Goal: Information Seeking & Learning: Learn about a topic

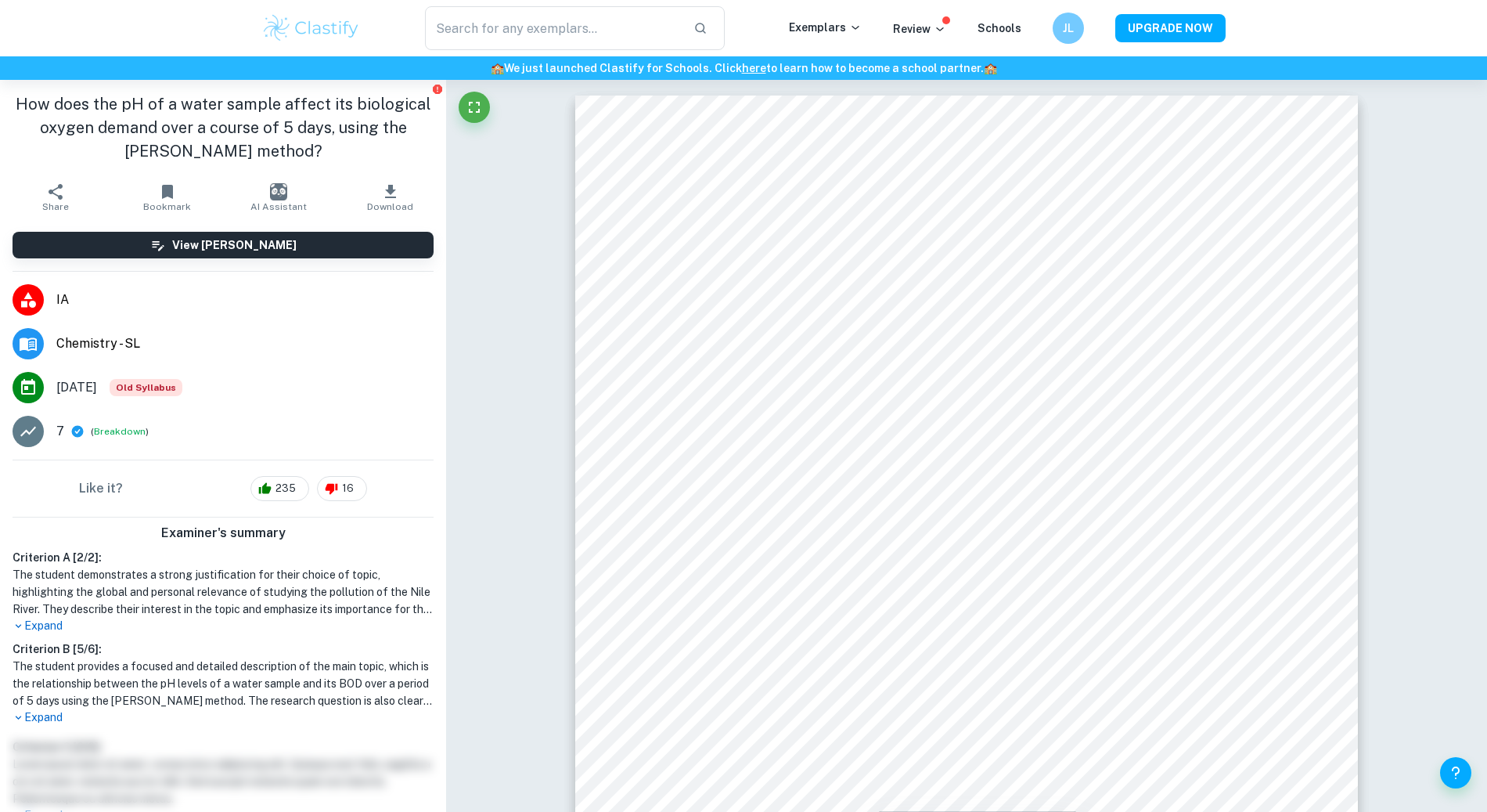
click at [289, 39] on img at bounding box center [311, 28] width 100 height 31
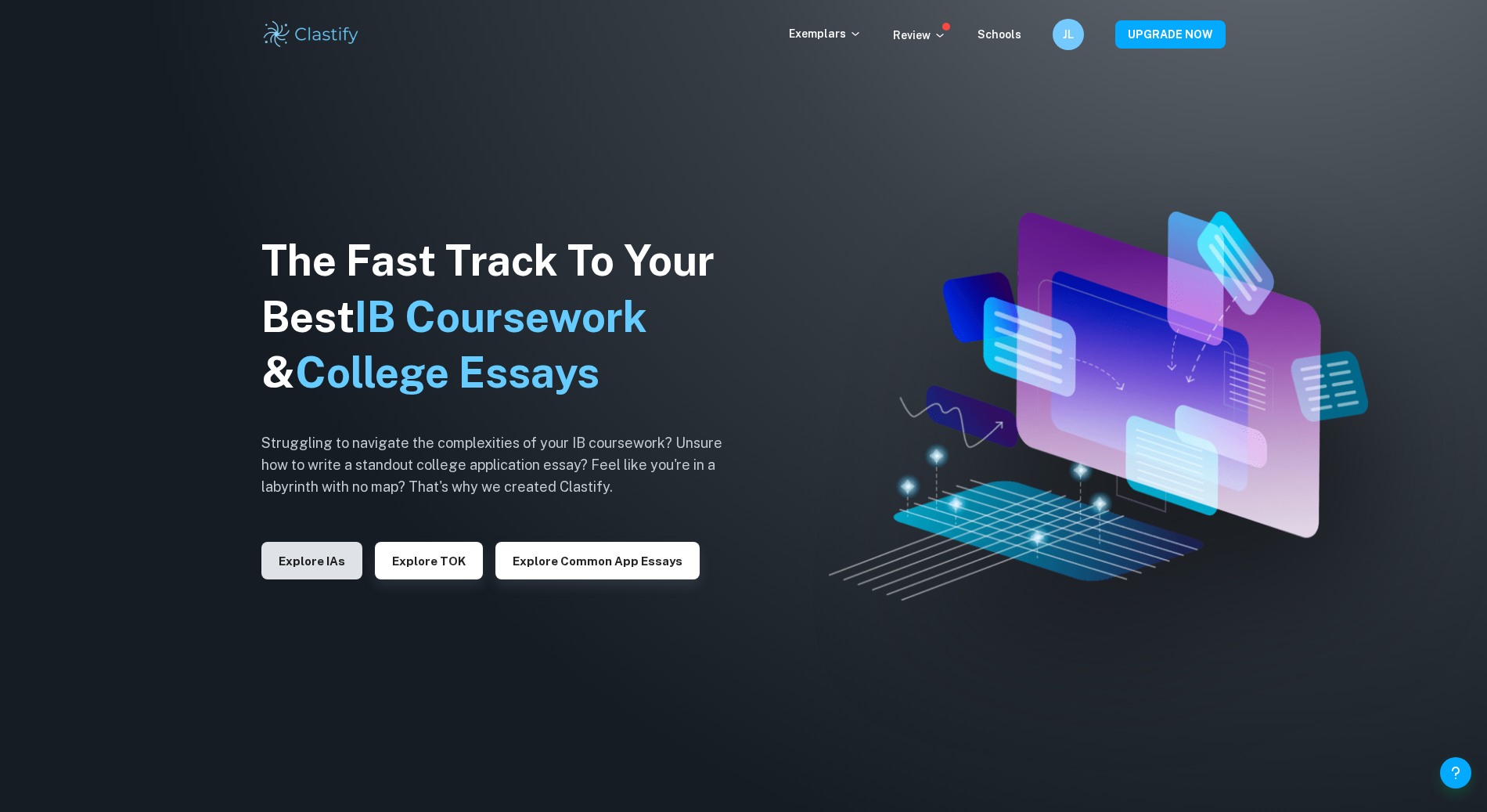
click at [288, 568] on button "Explore IAs" at bounding box center [312, 560] width 101 height 38
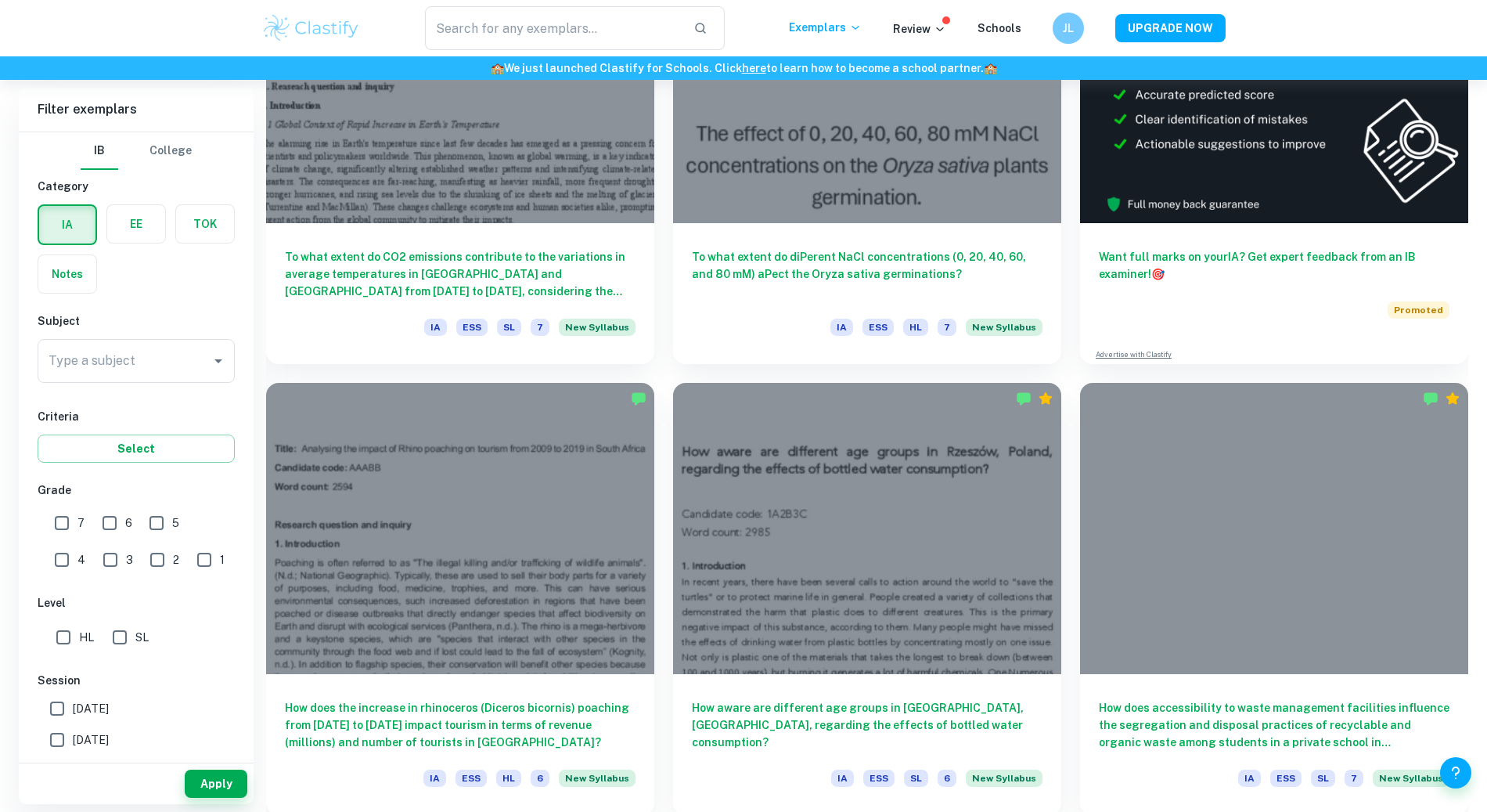
scroll to position [598, 0]
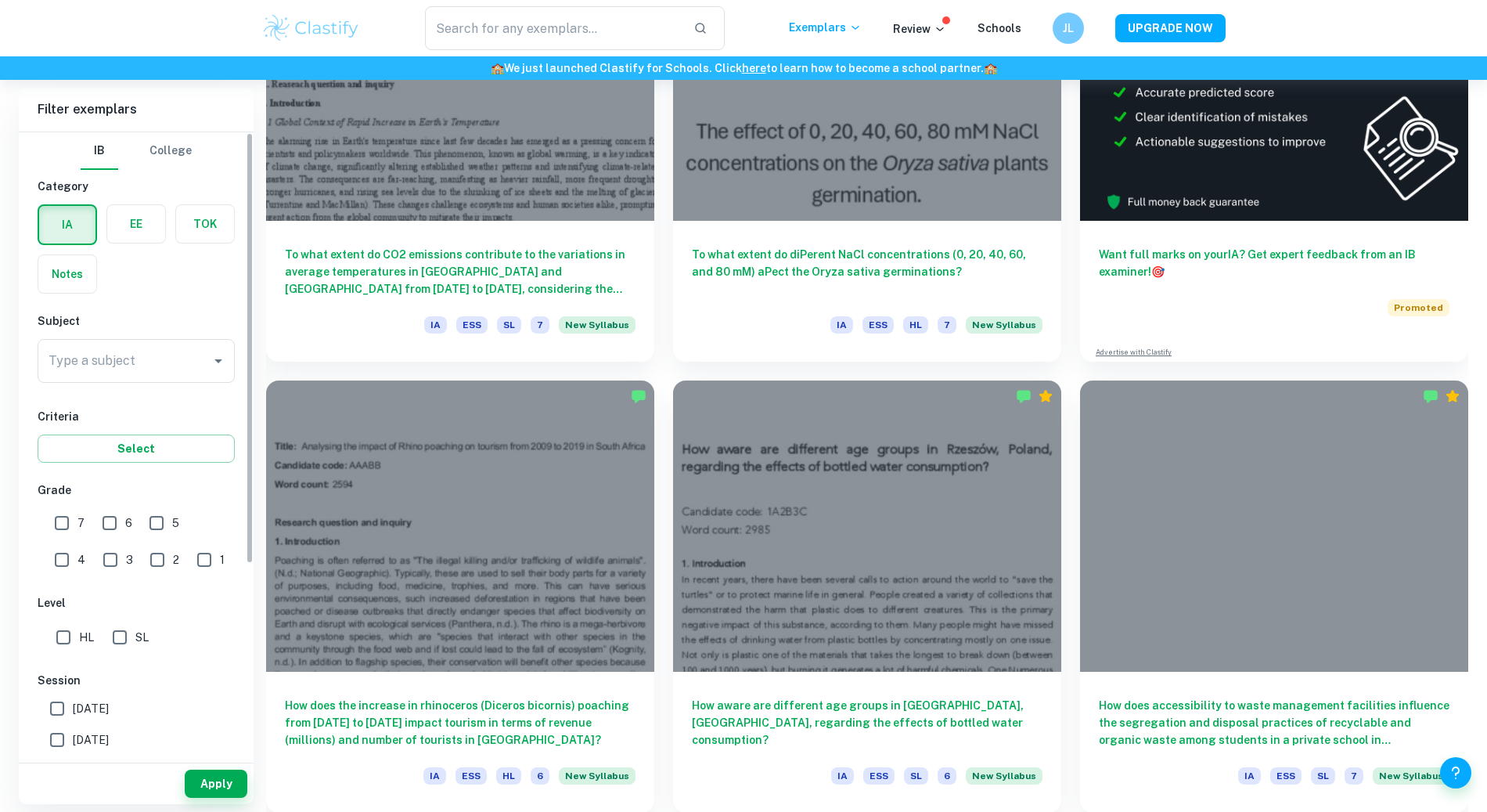
click at [80, 361] on input "Type a subject" at bounding box center [125, 361] width 160 height 30
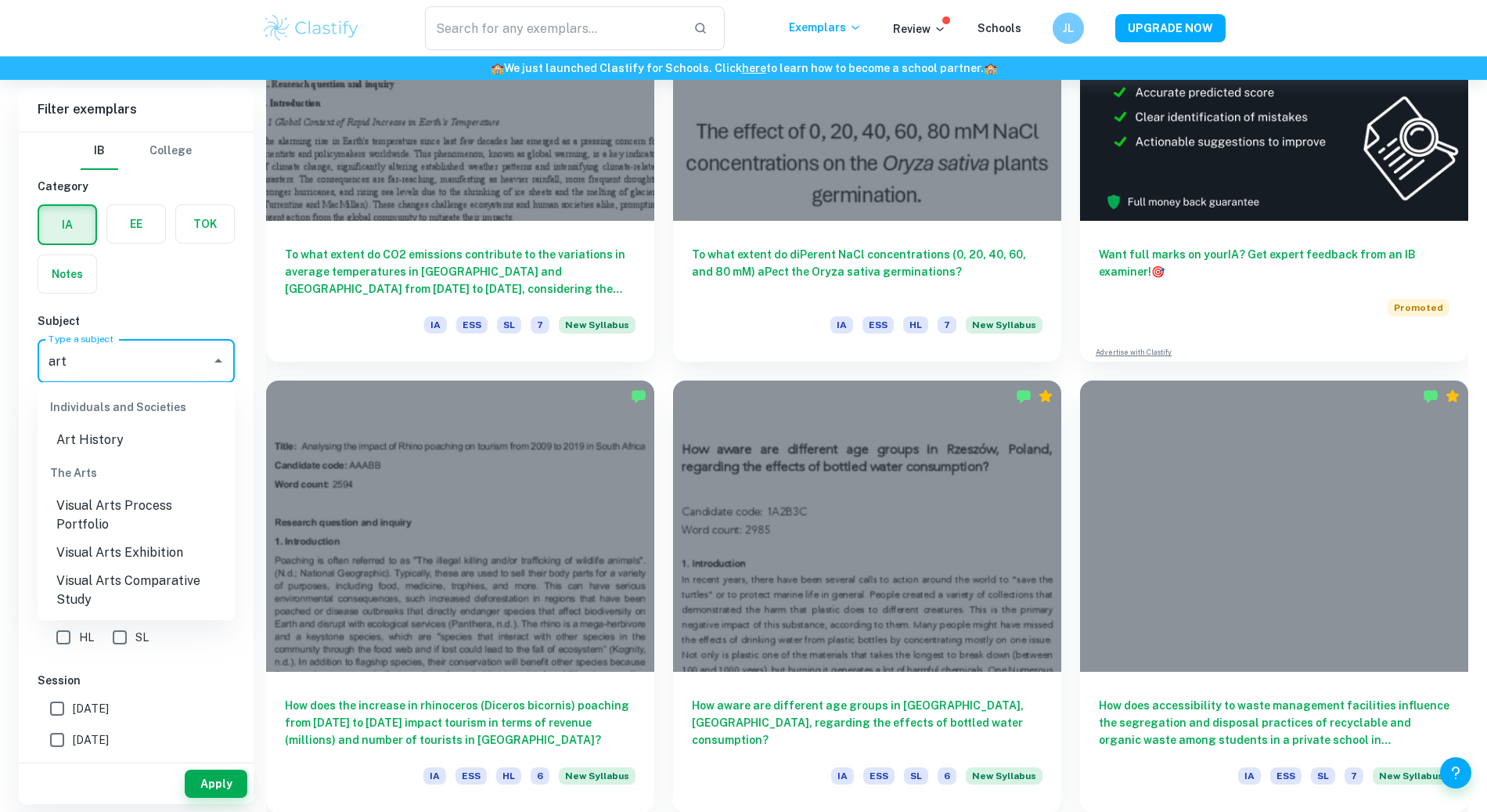
click at [205, 575] on li "Visual Arts Comparative Study" at bounding box center [136, 590] width 198 height 47
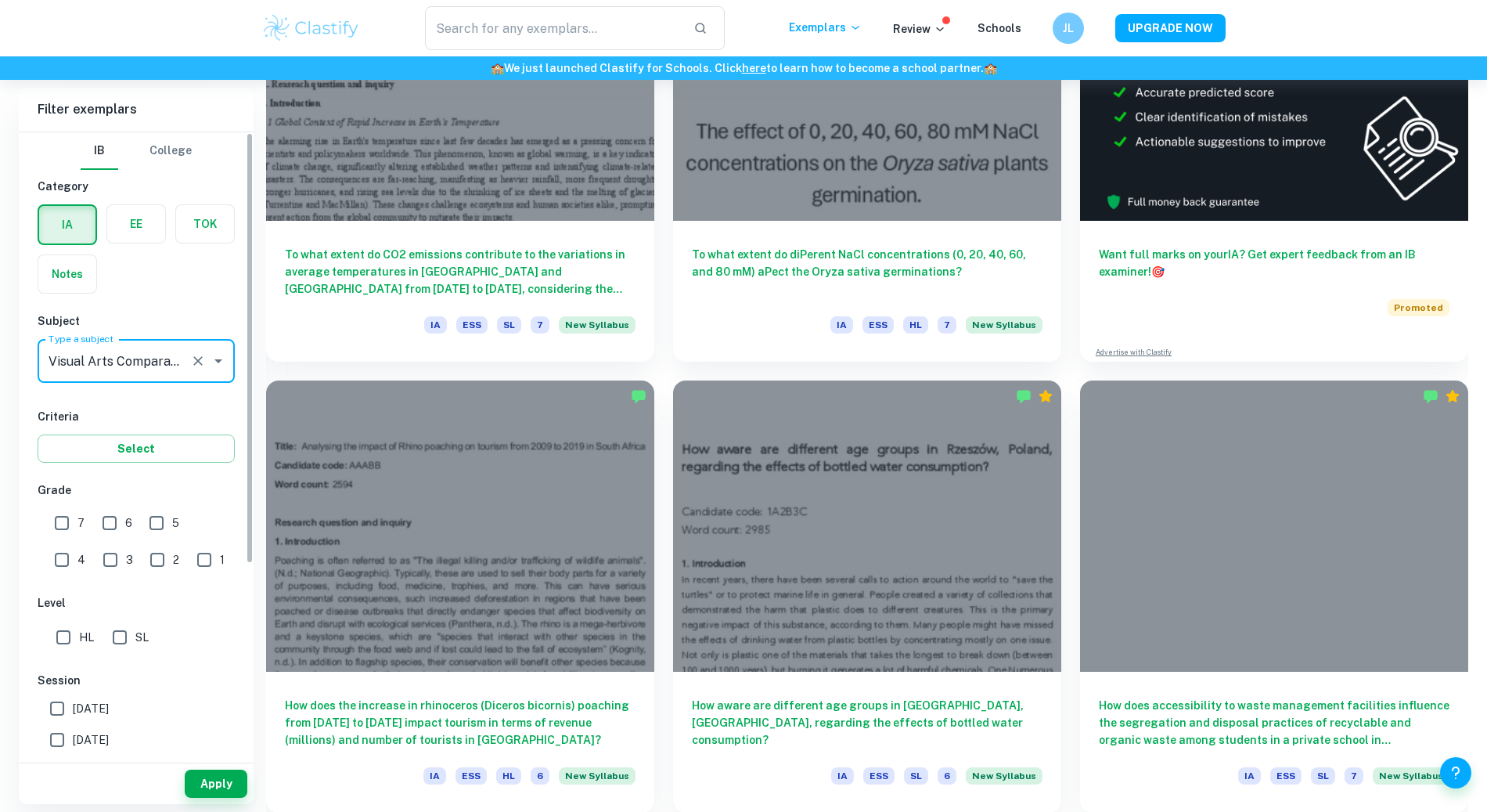
type input "Visual Arts Comparative Study"
click at [76, 632] on input "HL" at bounding box center [63, 637] width 31 height 31
checkbox input "true"
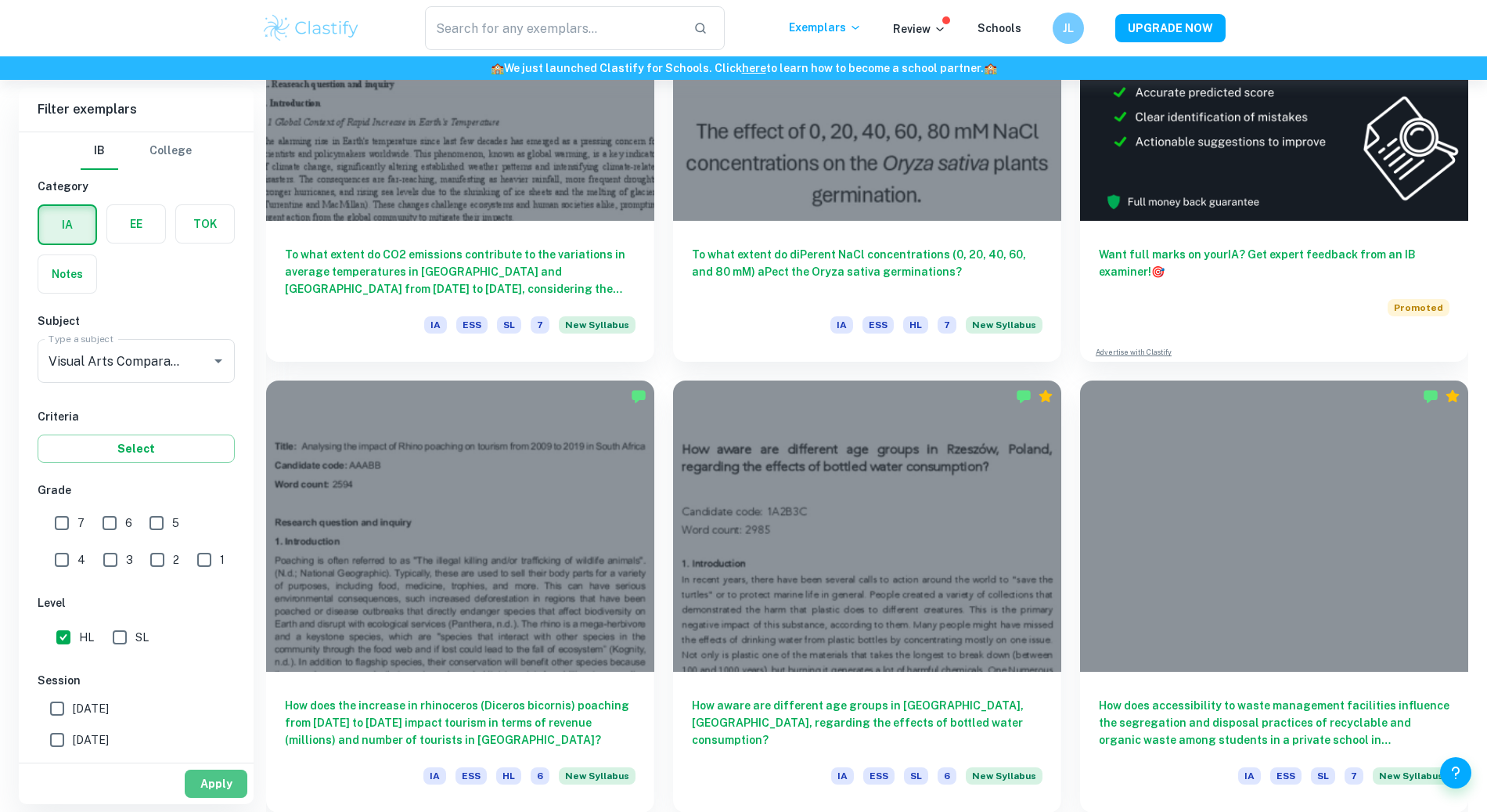
click at [228, 795] on button "Apply" at bounding box center [216, 784] width 63 height 28
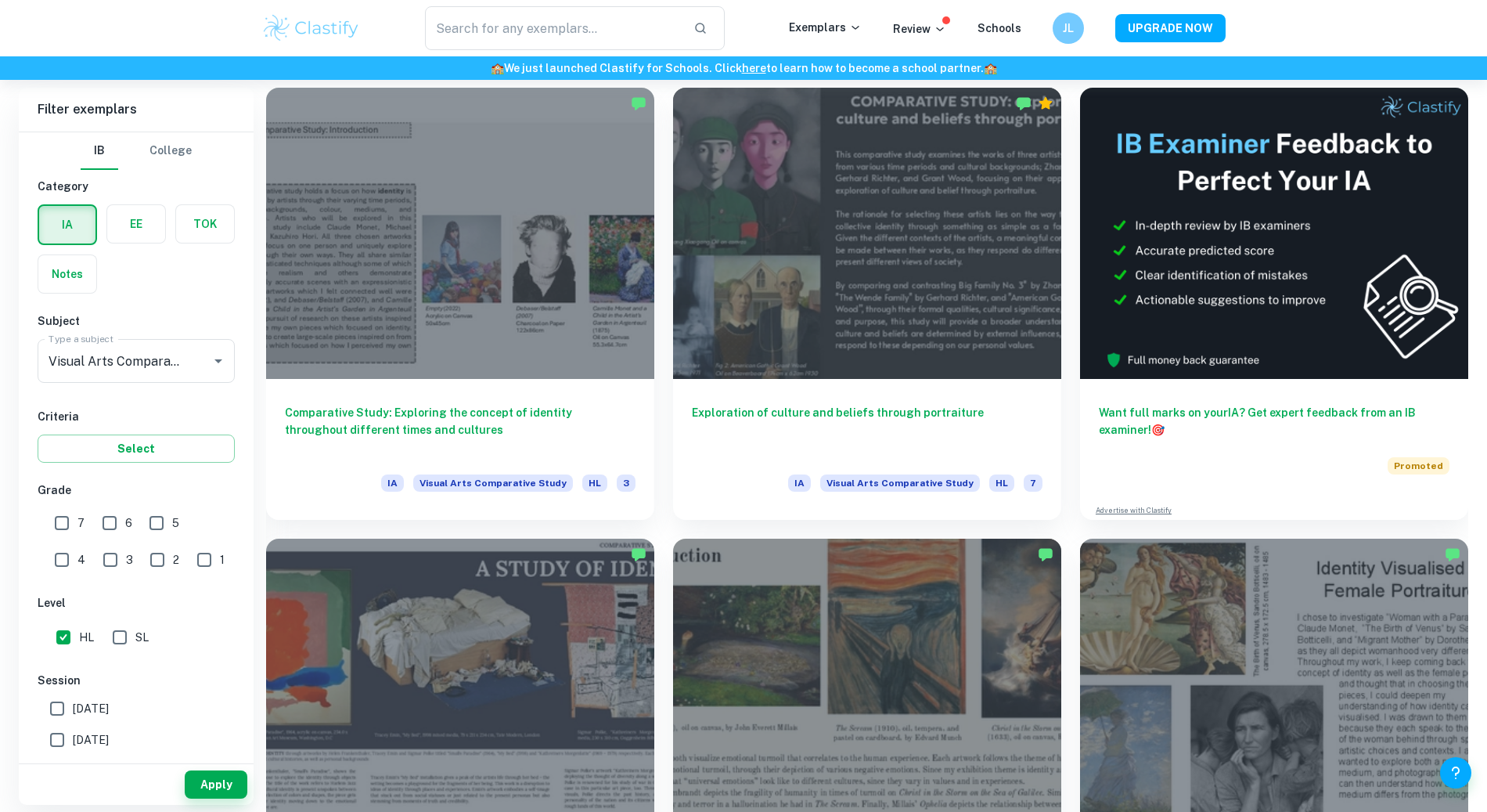
scroll to position [361, 0]
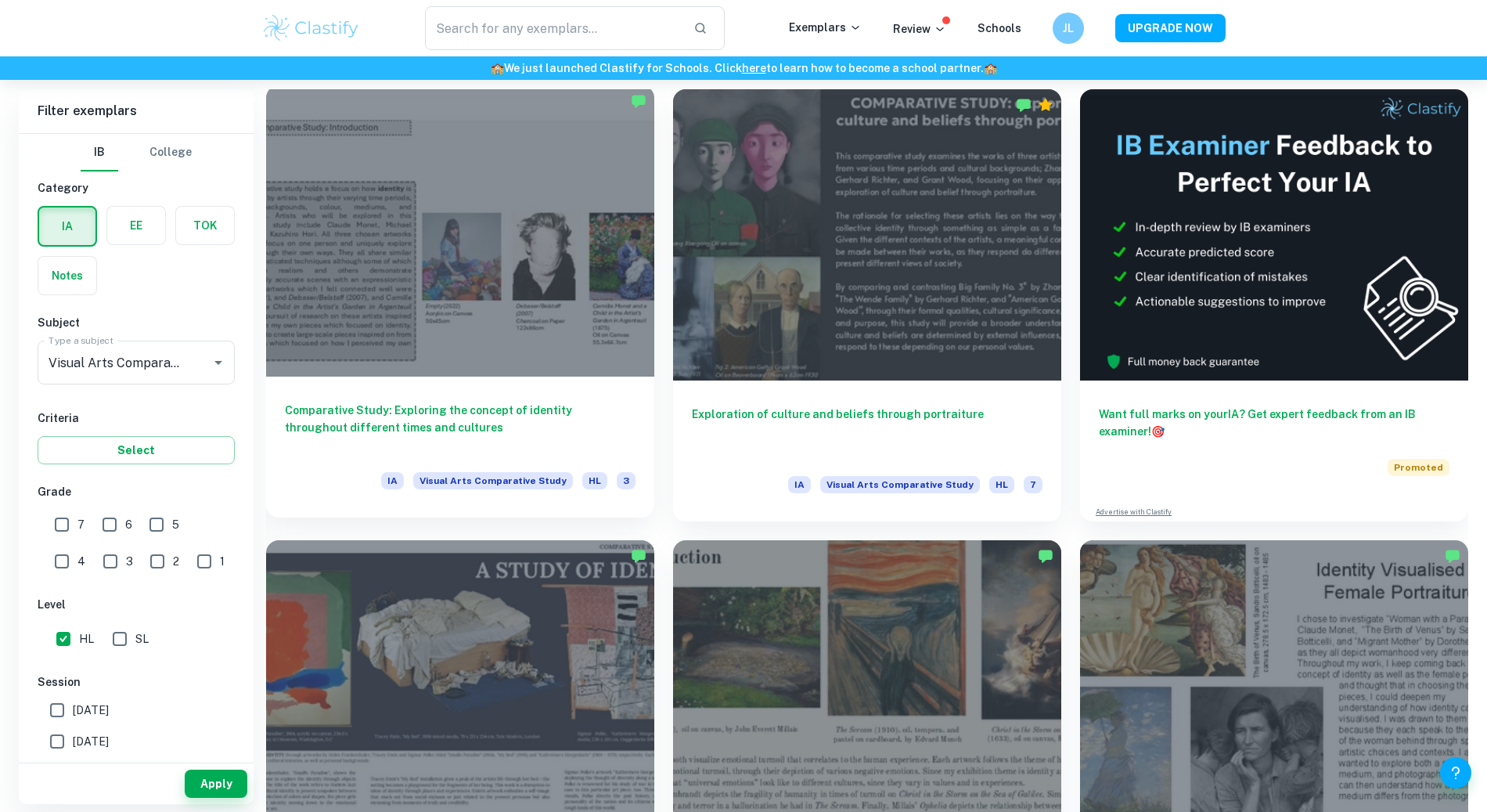
click at [342, 228] on div at bounding box center [460, 230] width 388 height 291
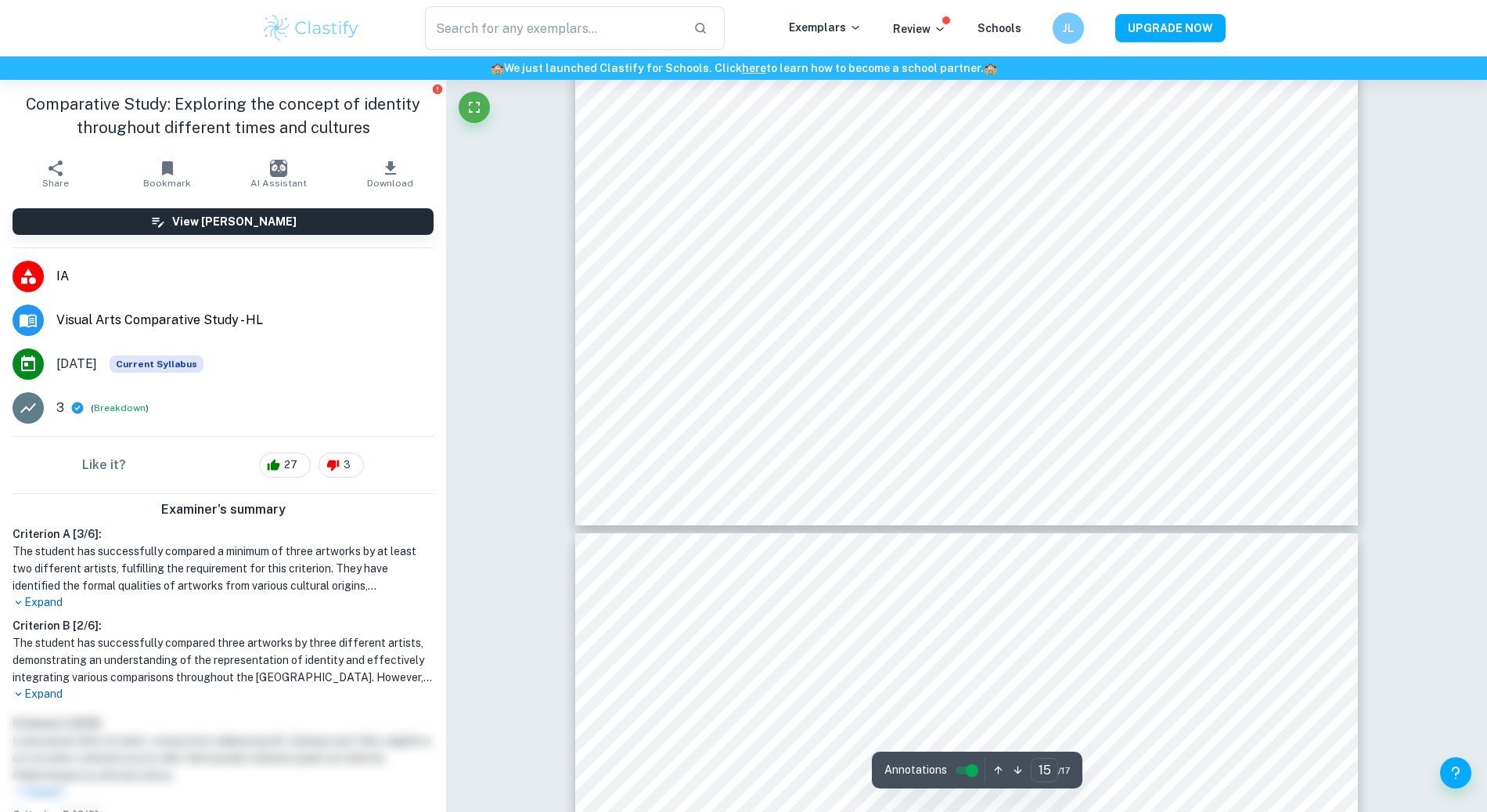
scroll to position [9333, 0]
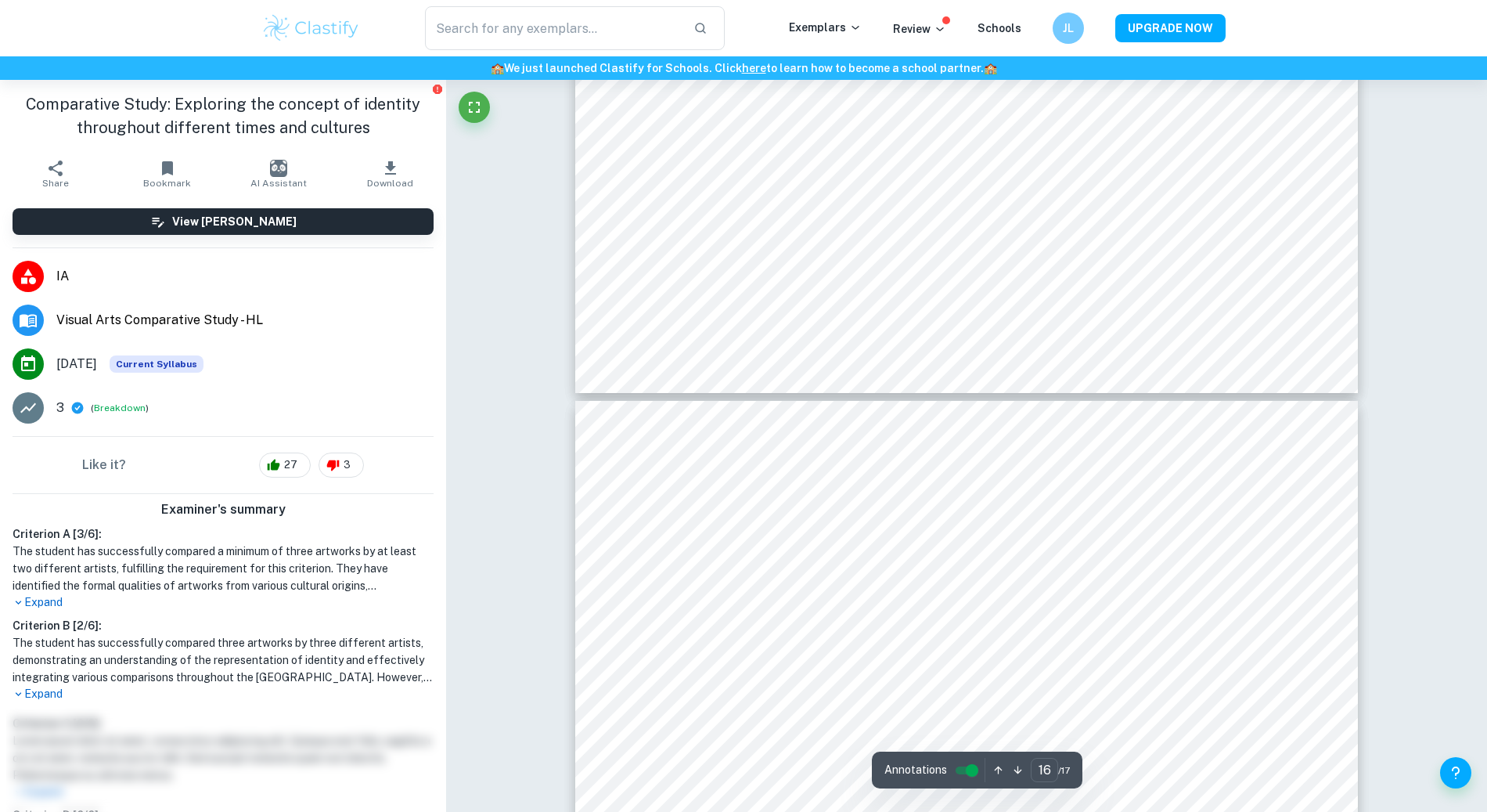
type input "15"
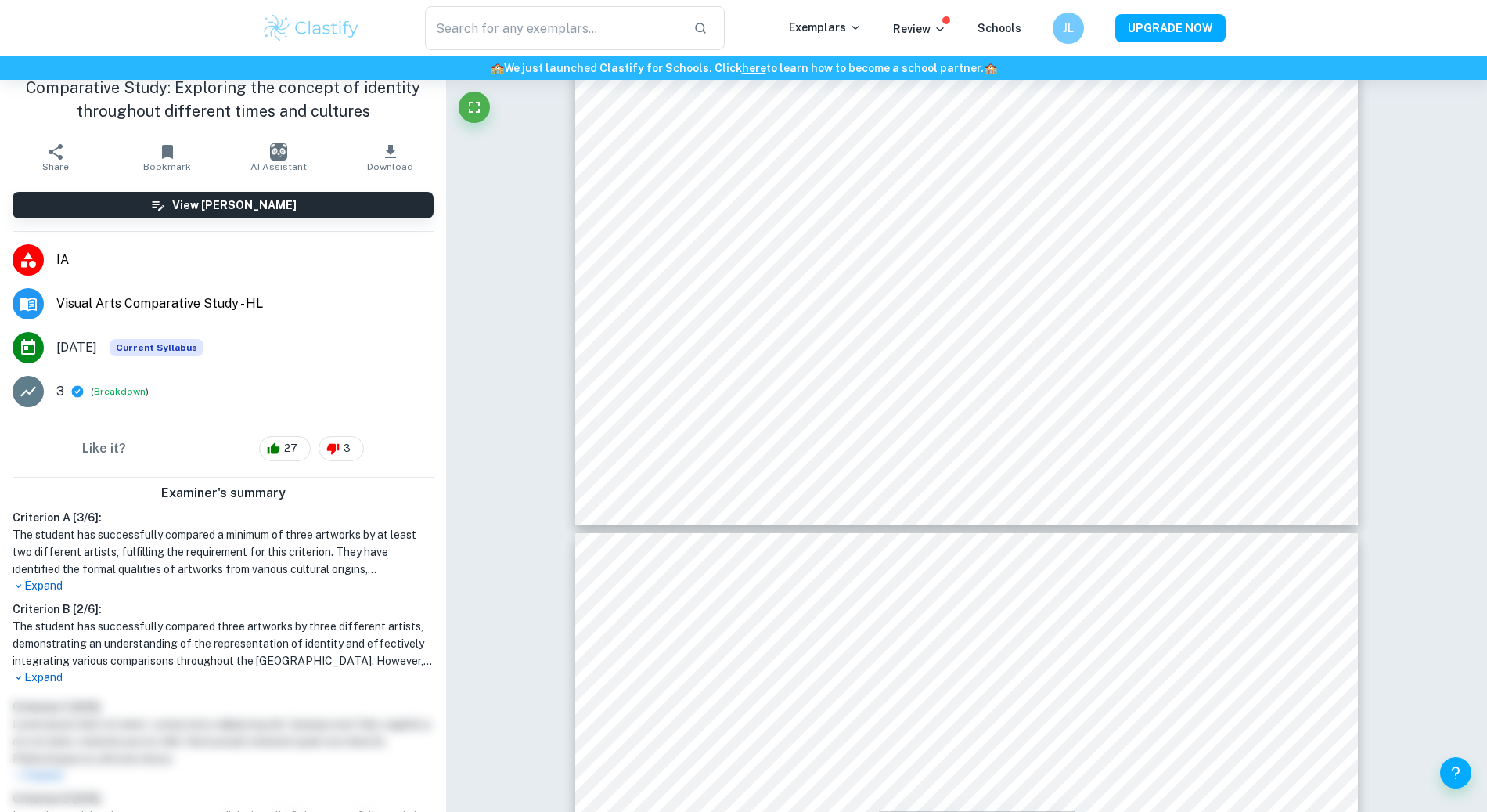
scroll to position [17, 0]
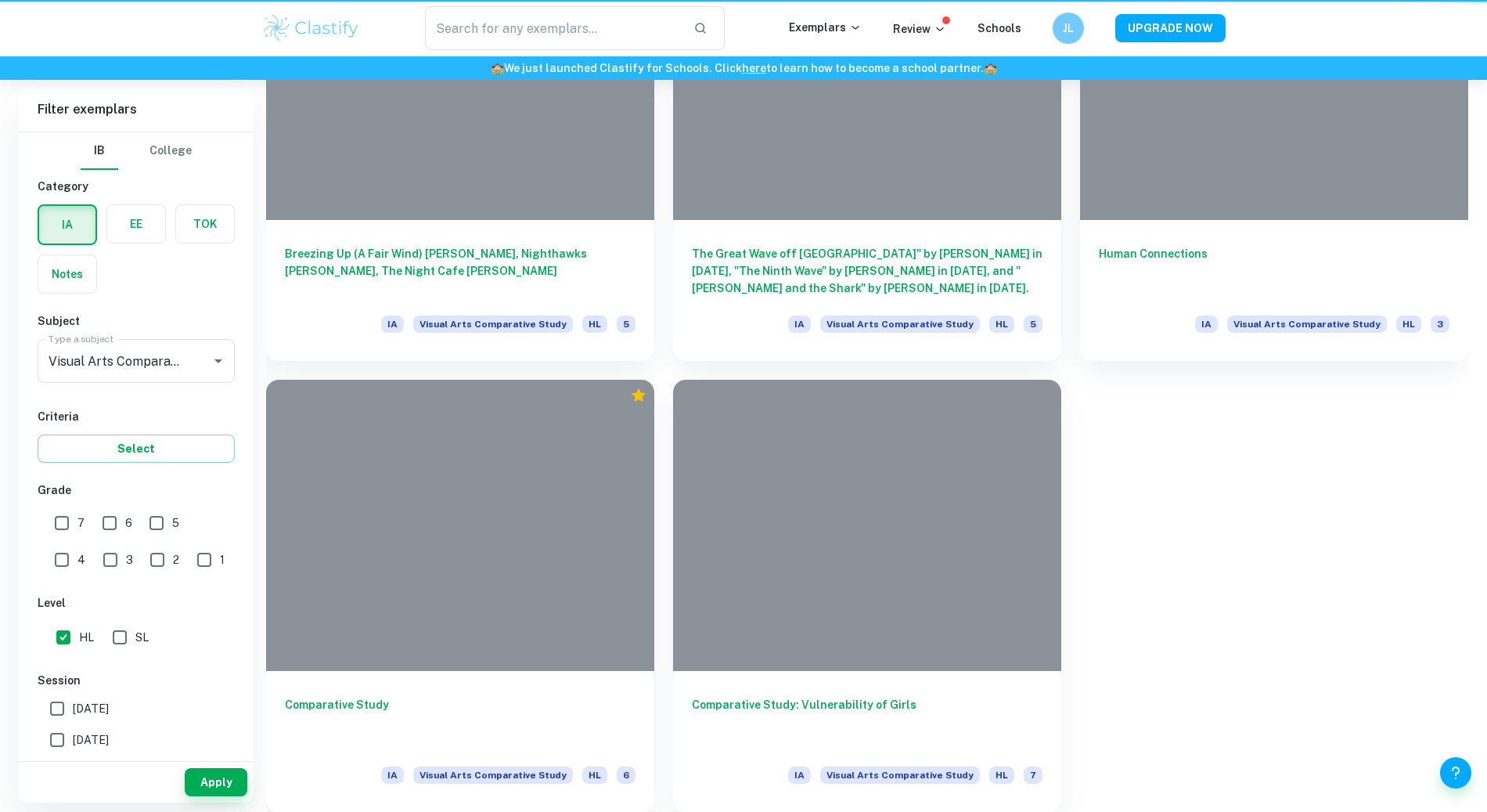
scroll to position [361, 0]
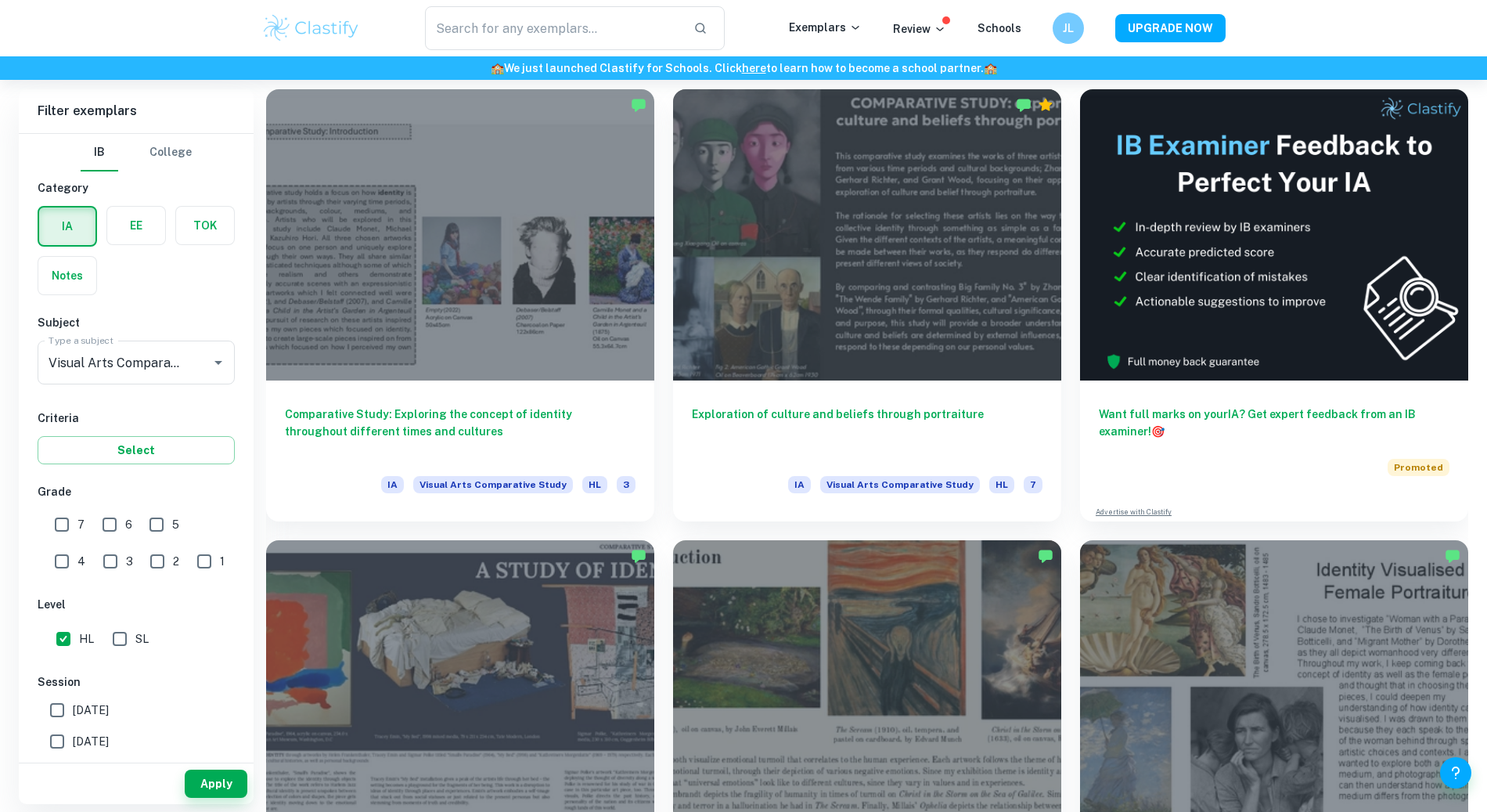
click at [189, 553] on input "1" at bounding box center [205, 561] width 31 height 31
checkbox input "true"
click at [142, 572] on input "2" at bounding box center [158, 561] width 31 height 31
checkbox input "true"
click at [95, 571] on input "3" at bounding box center [111, 561] width 31 height 31
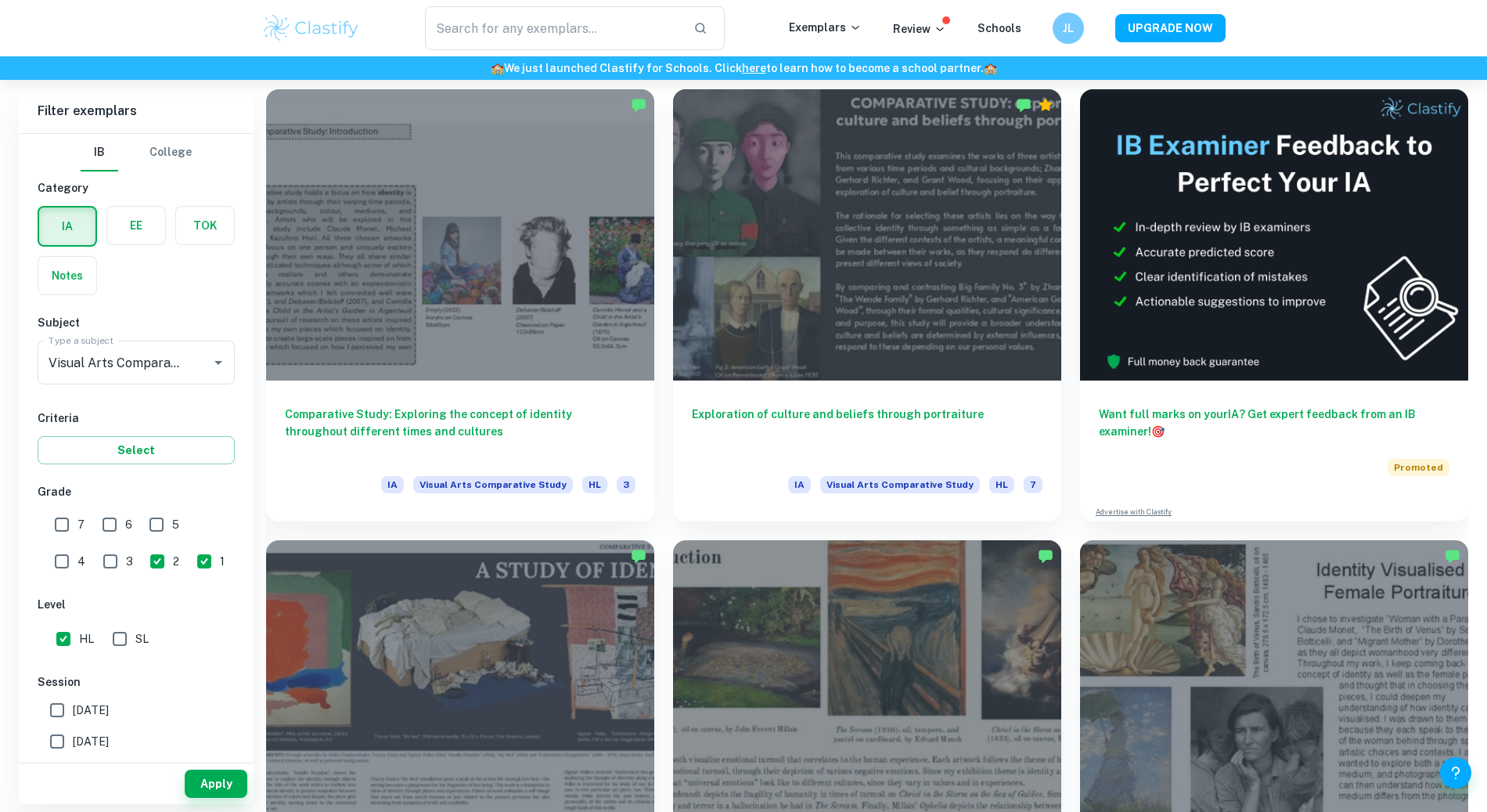
checkbox input "true"
click at [206, 794] on button "Apply" at bounding box center [216, 784] width 63 height 28
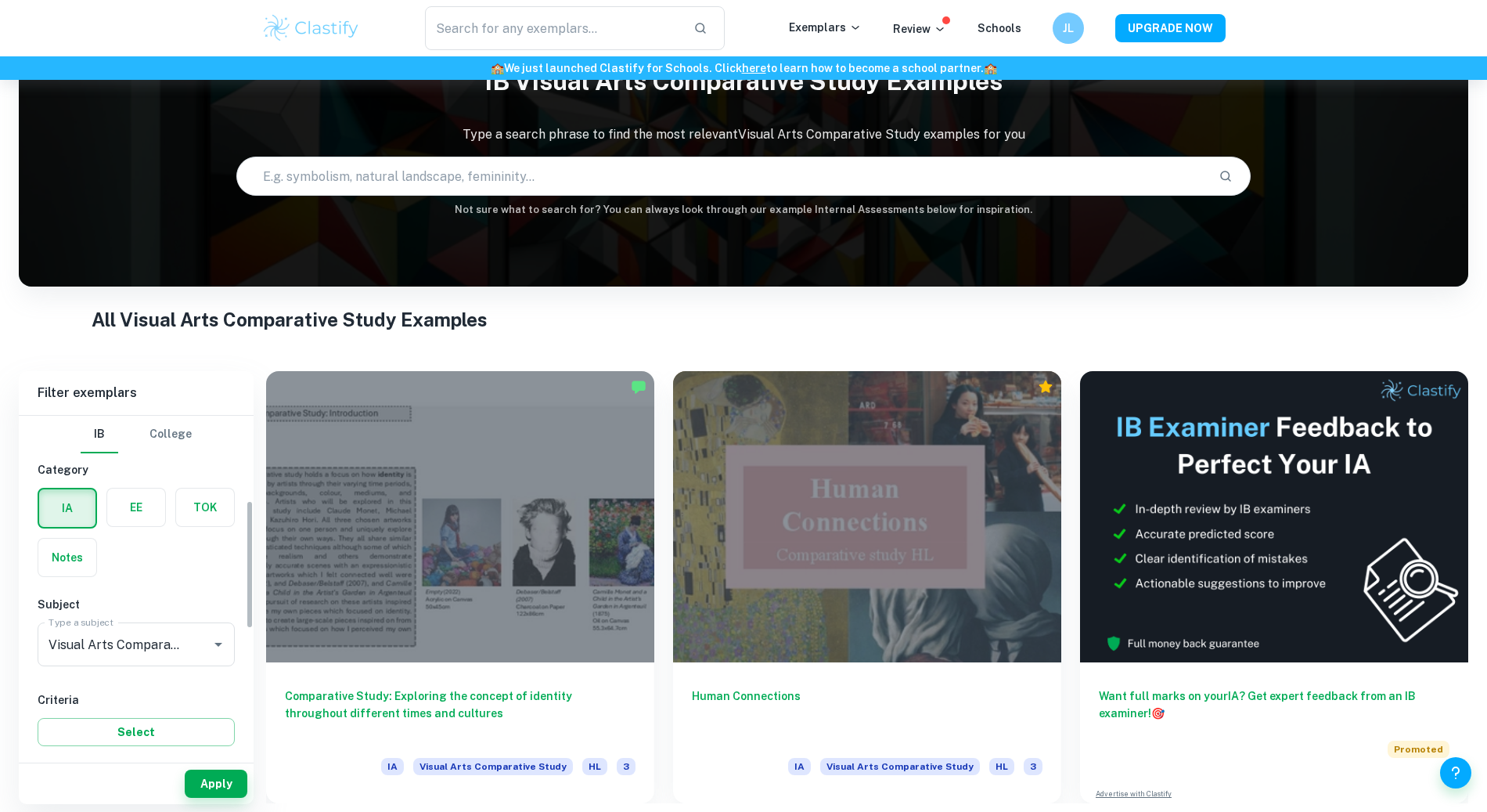
scroll to position [305, 0]
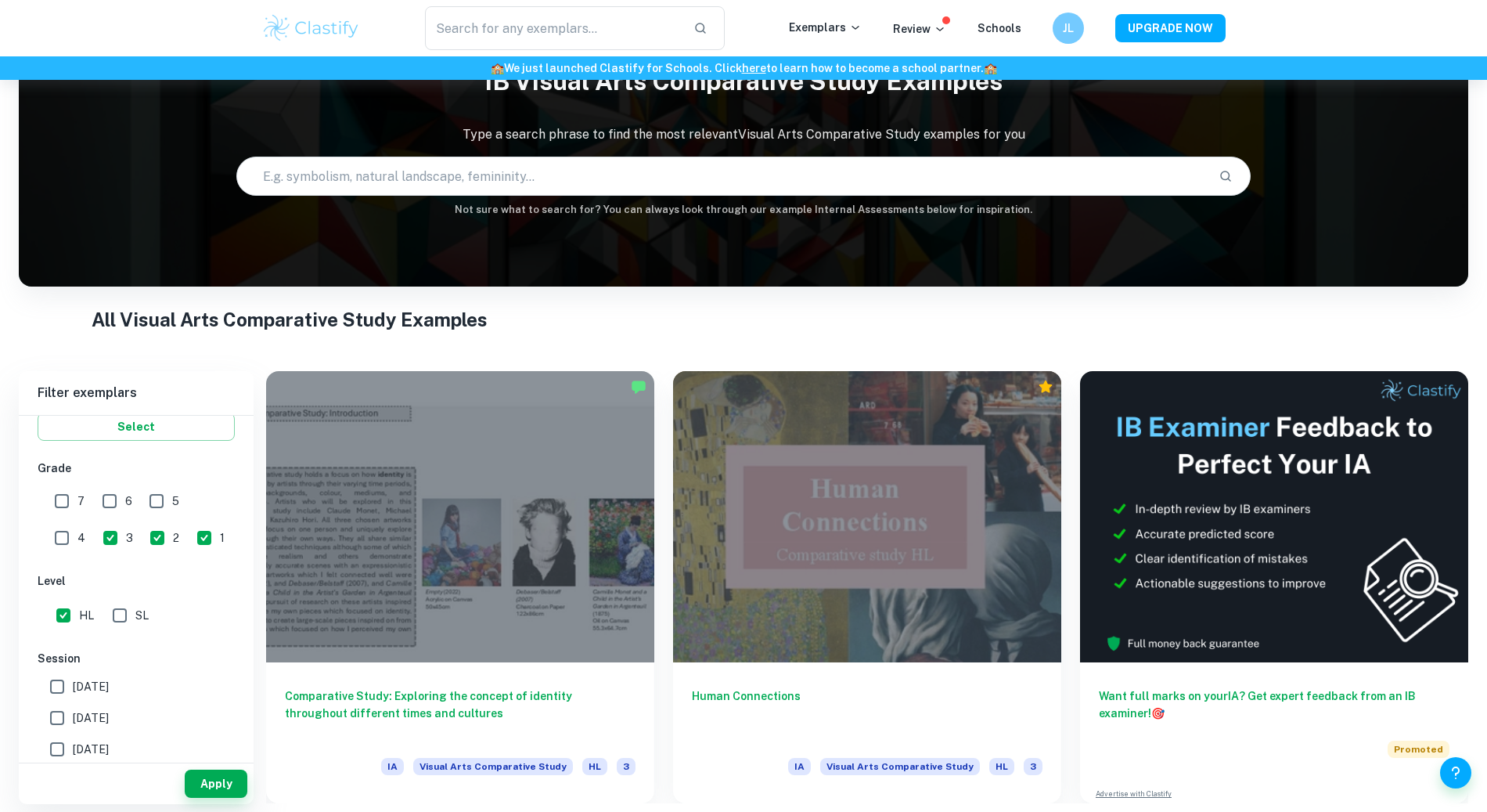
click at [189, 542] on input "1" at bounding box center [205, 538] width 31 height 31
checkbox input "false"
click at [142, 542] on input "2" at bounding box center [158, 538] width 31 height 31
checkbox input "false"
click at [95, 538] on input "3" at bounding box center [111, 538] width 31 height 31
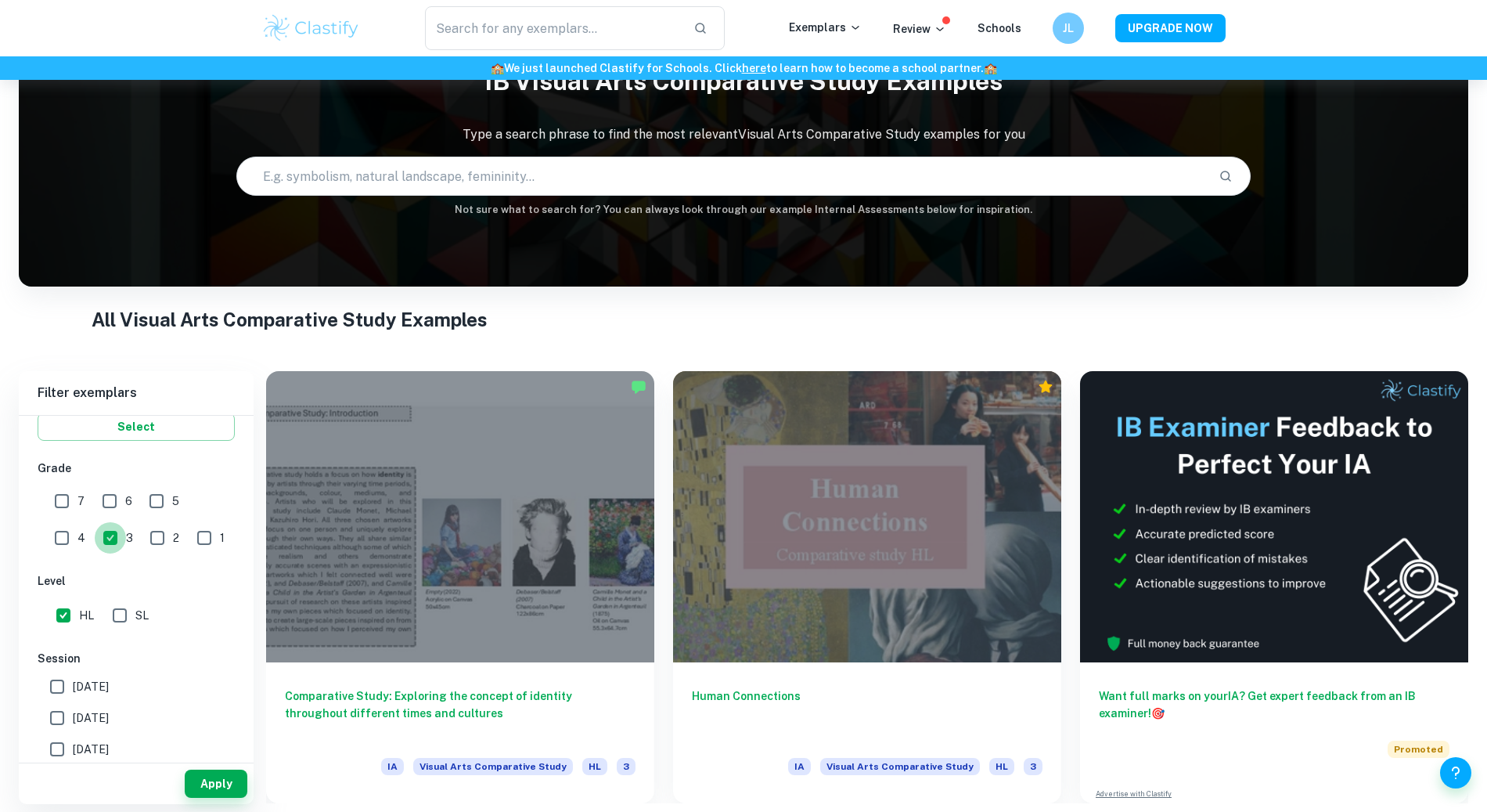
checkbox input "false"
click at [78, 522] on input "4" at bounding box center [62, 538] width 31 height 31
checkbox input "false"
click at [73, 495] on input "7" at bounding box center [62, 501] width 31 height 31
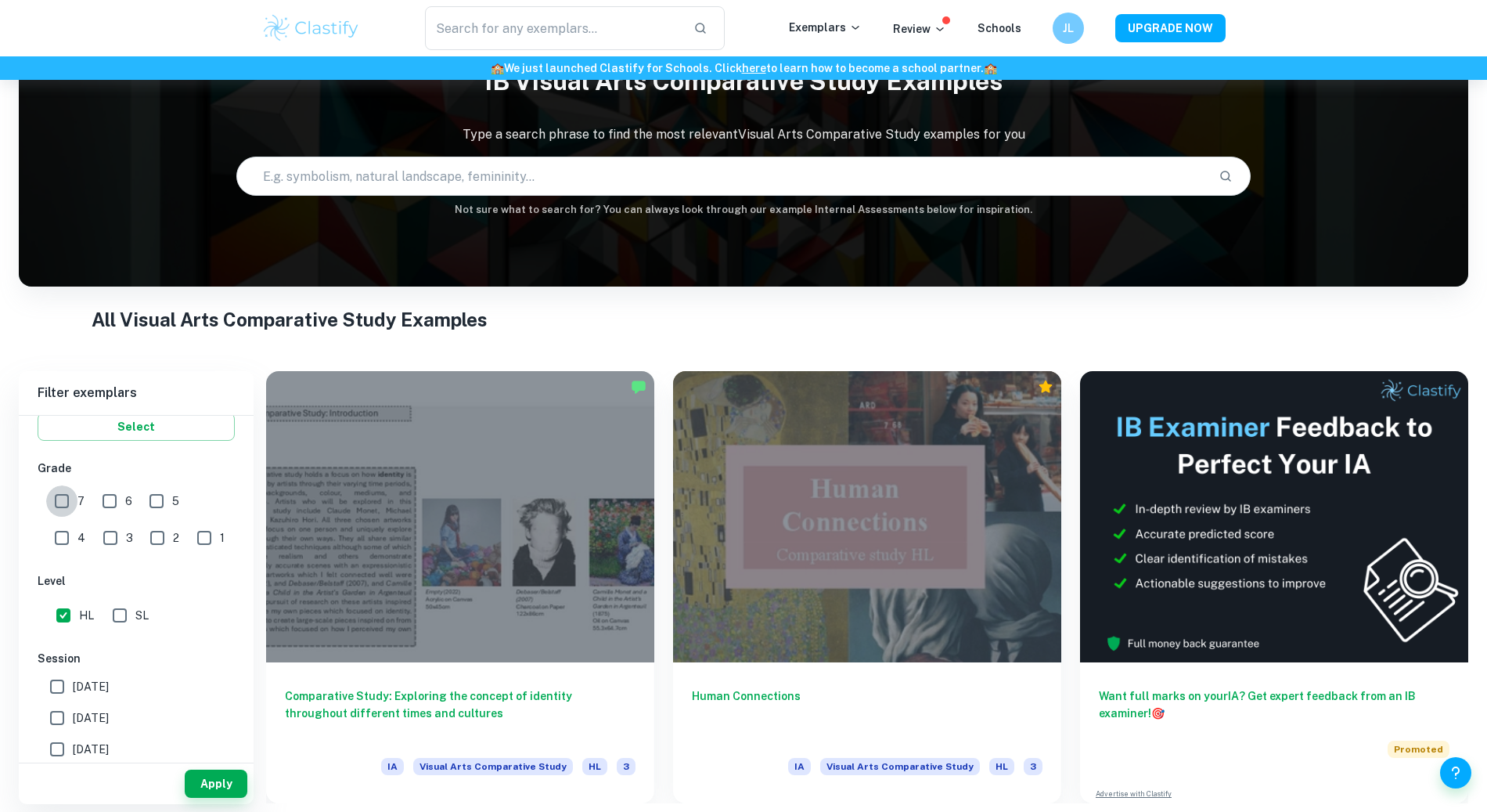
checkbox input "true"
click at [215, 770] on button "Apply" at bounding box center [216, 784] width 63 height 28
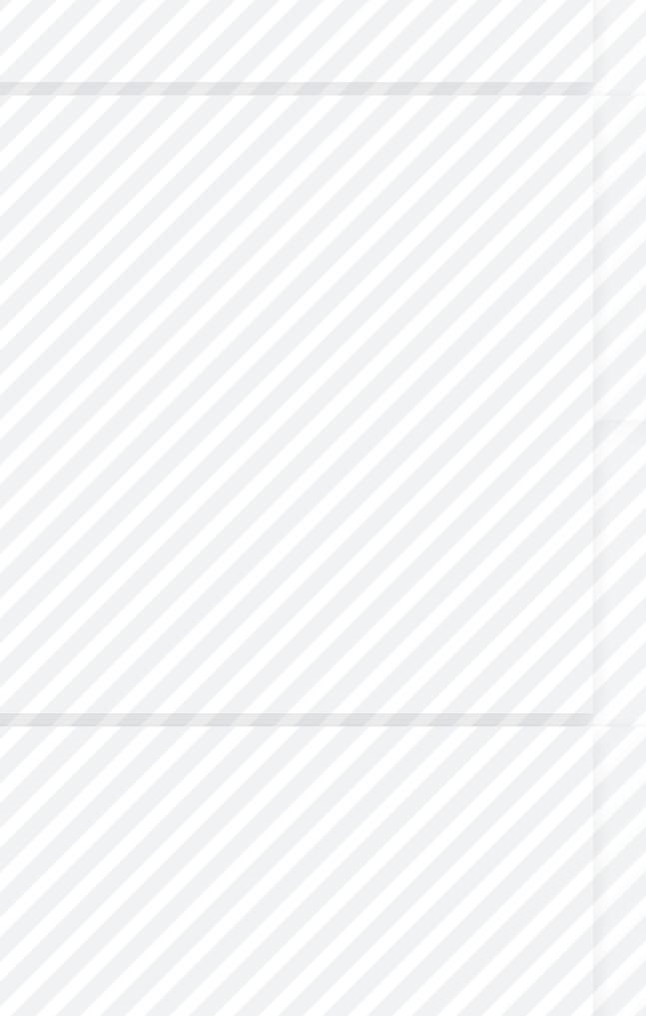
scroll to position [1997, 79]
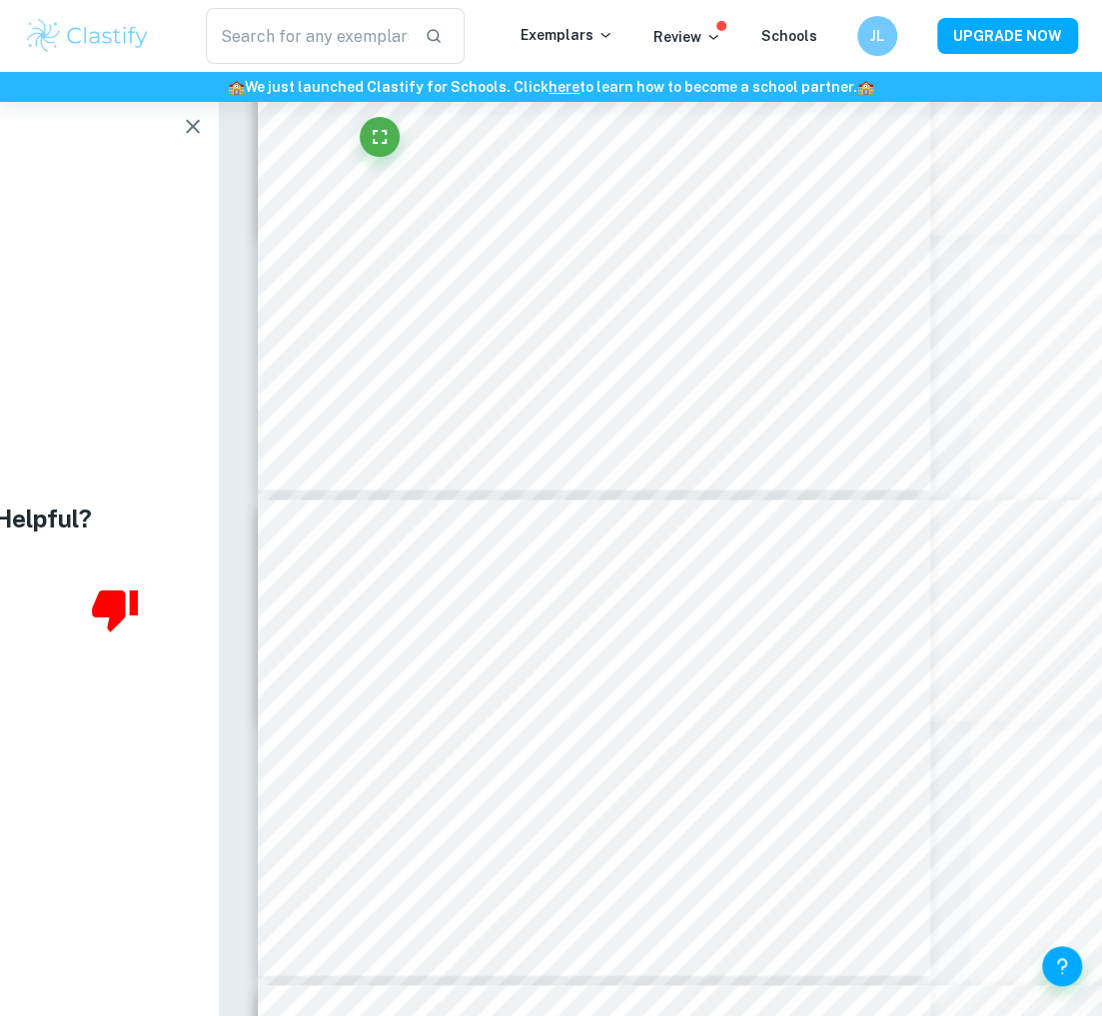
type input "5"
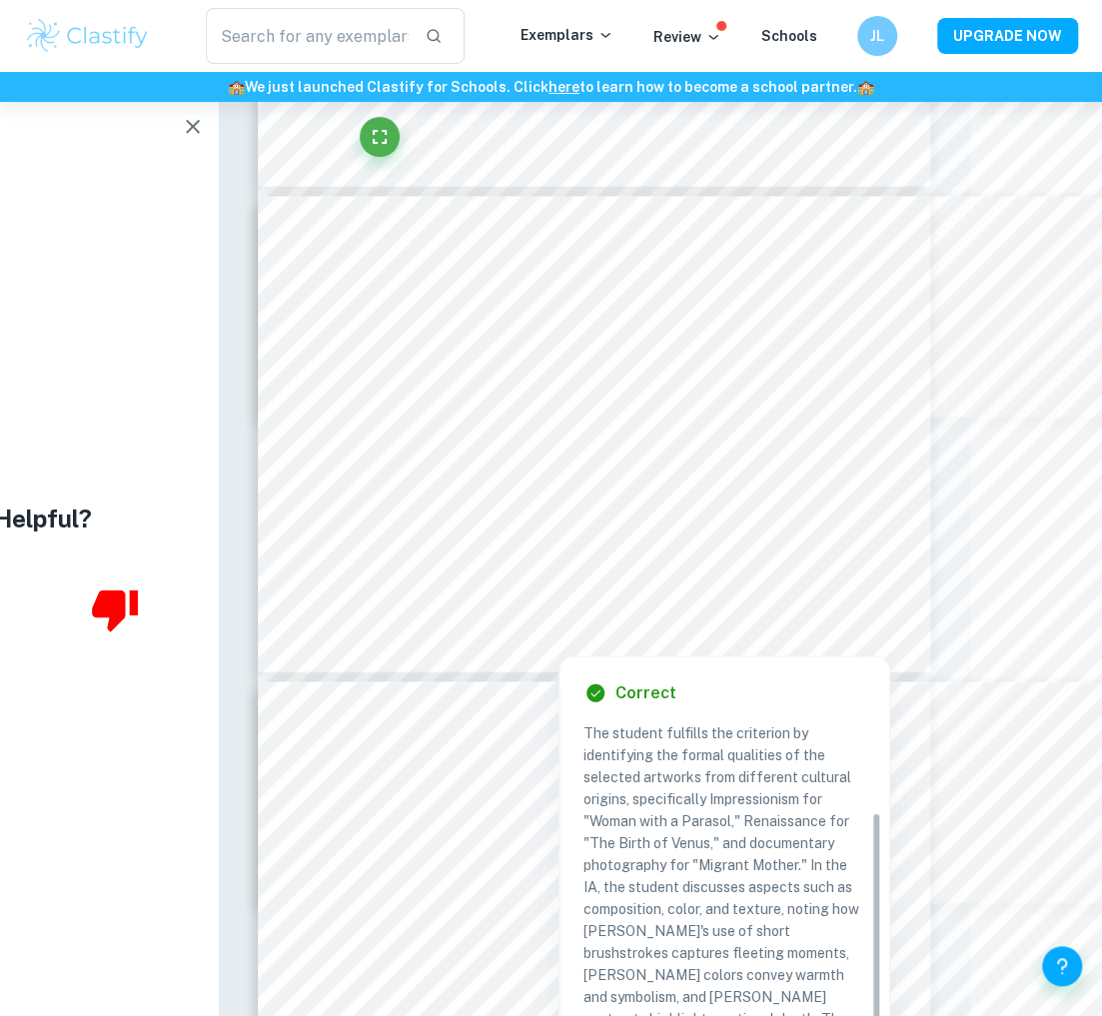
scroll to position [151, 0]
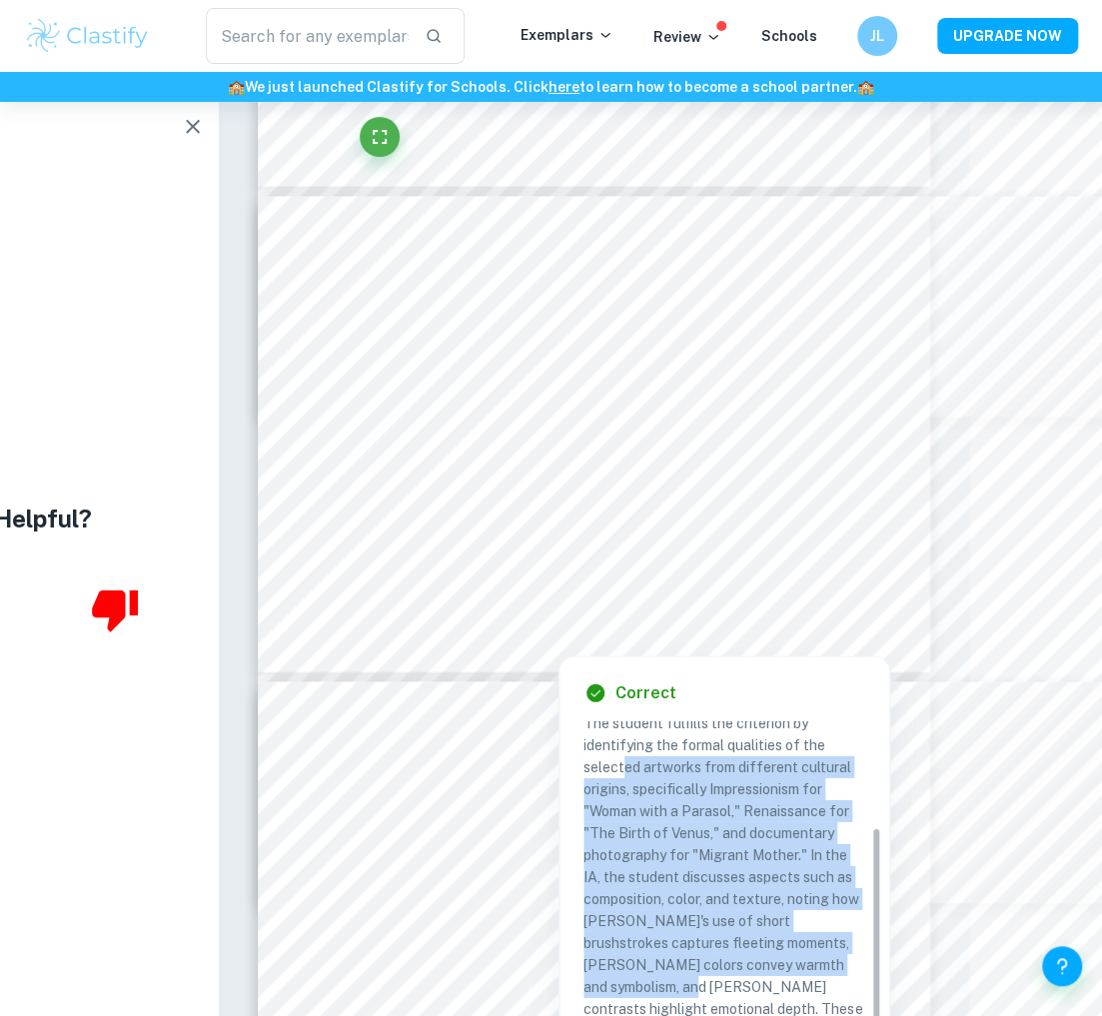
drag, startPoint x: 622, startPoint y: 769, endPoint x: 826, endPoint y: 973, distance: 288.1
click at [826, 973] on p "The student fulfills the criterion by identifying the formal qualities of the s…" at bounding box center [724, 898] width 282 height 373
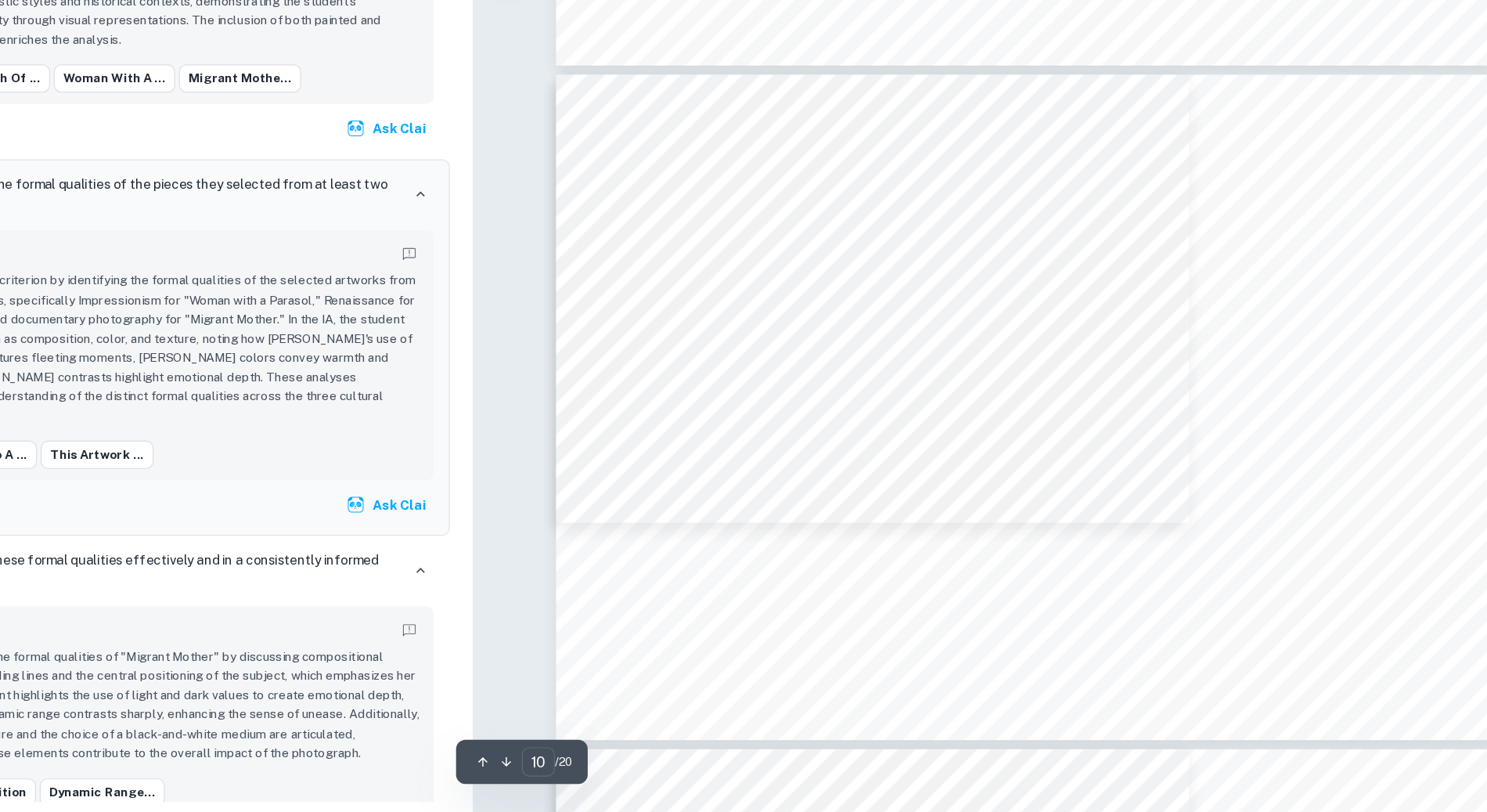
scroll to position [5352, 0]
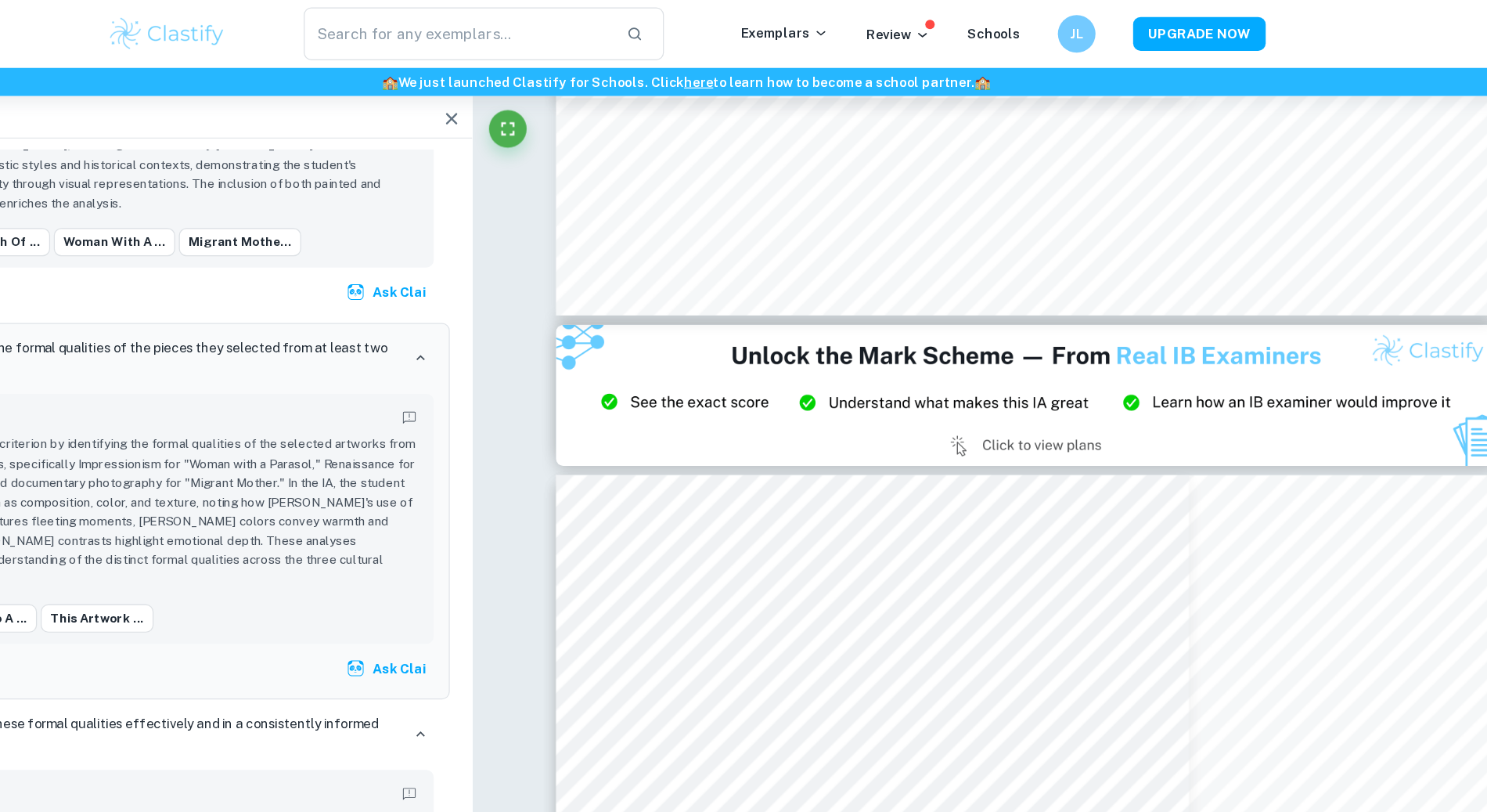
type input "2"
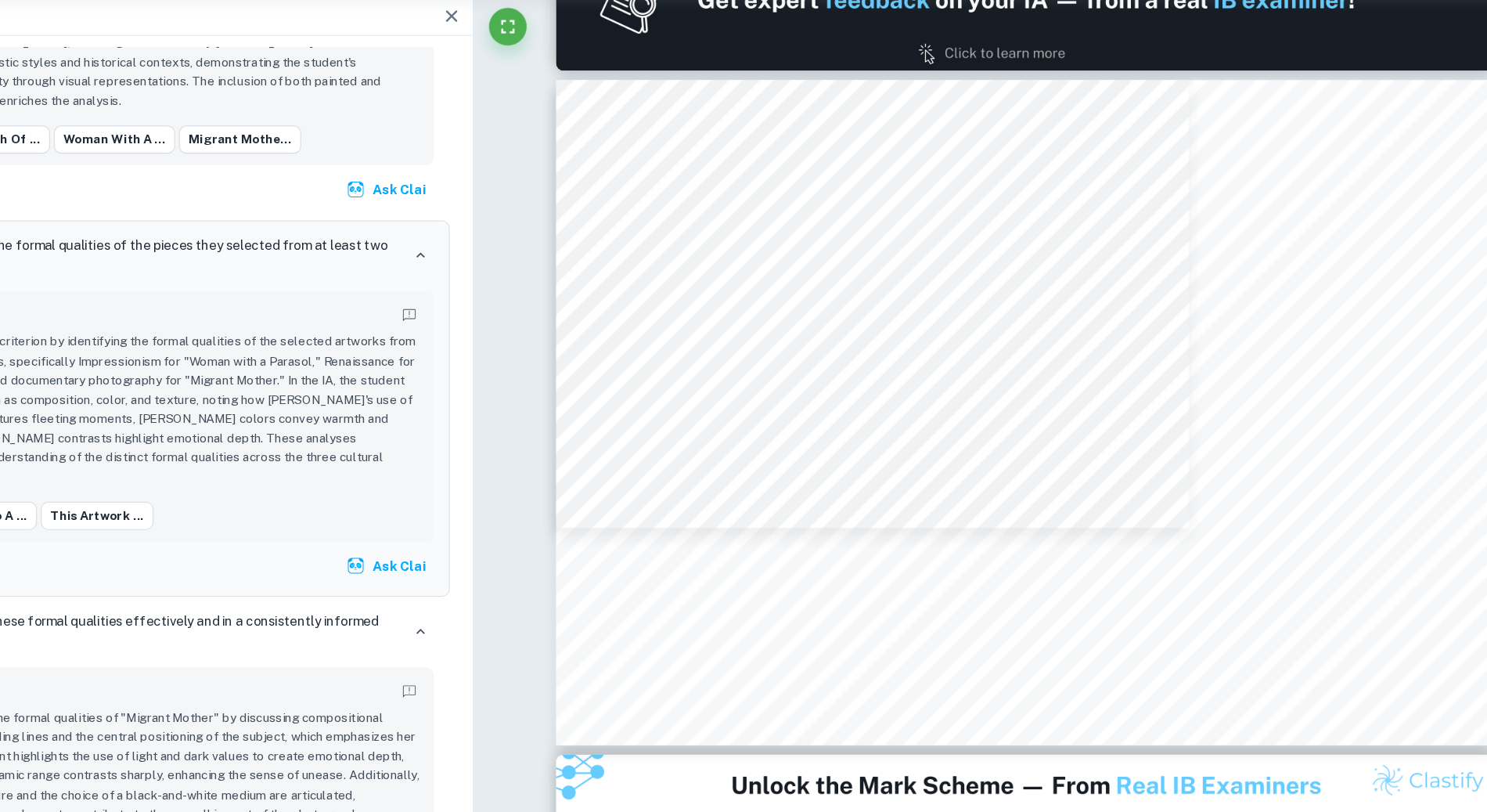
scroll to position [630, 0]
